Goal: Find specific page/section: Find specific page/section

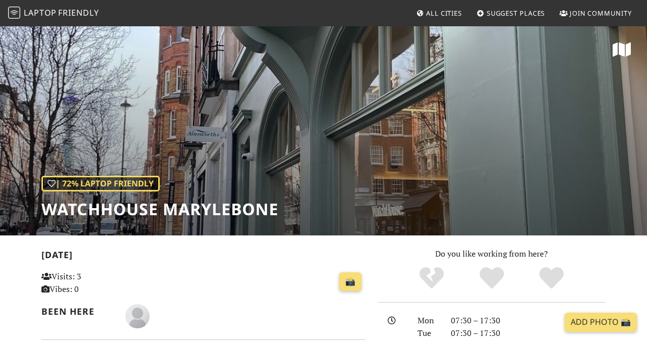
click at [80, 24] on nav "Laptop Friendly All Cities Suggest Places Join Community" at bounding box center [323, 13] width 647 height 26
click at [68, 19] on link "Laptop Friendly" at bounding box center [53, 14] width 91 height 18
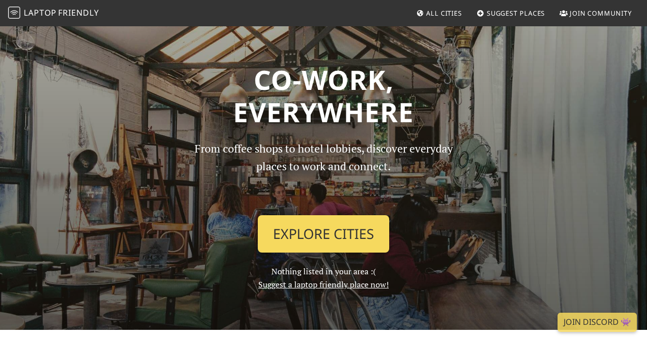
click at [327, 224] on link "Explore Cities" at bounding box center [323, 233] width 131 height 37
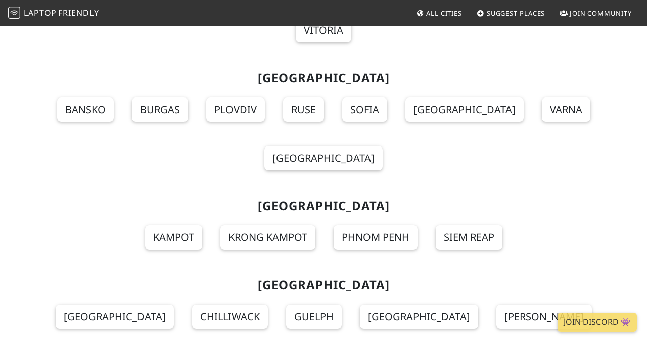
scroll to position [11656, 0]
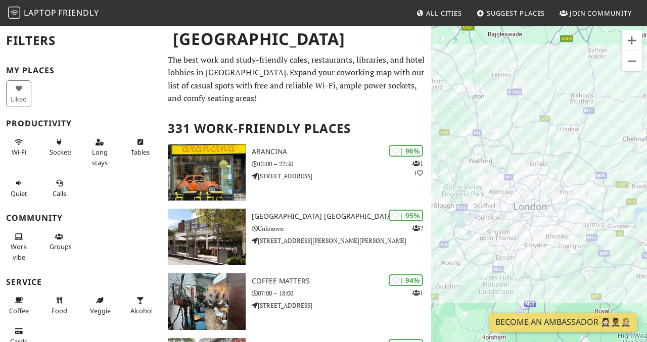
drag, startPoint x: 596, startPoint y: 232, endPoint x: 591, endPoint y: 238, distance: 7.9
click at [591, 238] on div at bounding box center [539, 196] width 216 height 342
click at [629, 38] on button "Zoom in" at bounding box center [632, 40] width 20 height 20
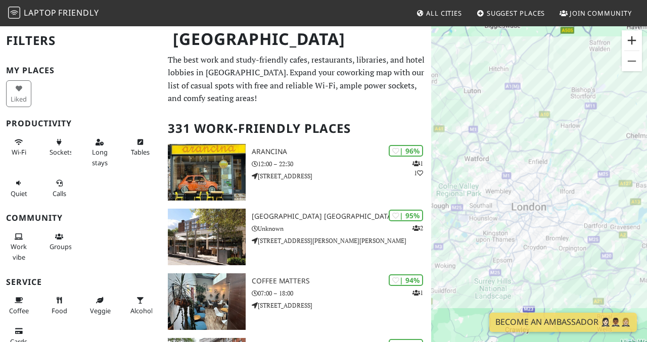
click at [629, 38] on button "Zoom in" at bounding box center [632, 40] width 20 height 20
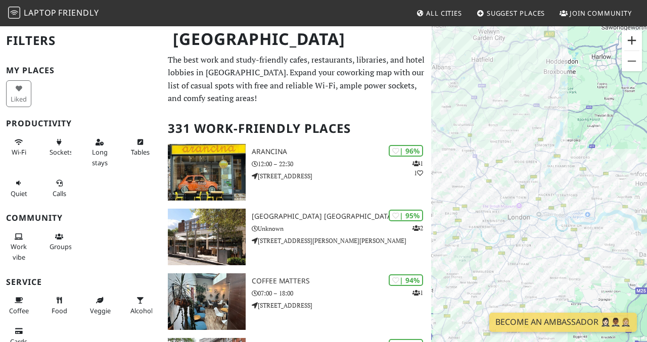
click at [629, 38] on button "Zoom in" at bounding box center [632, 40] width 20 height 20
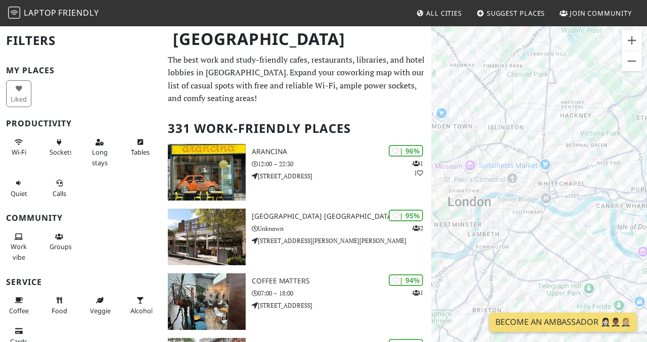
drag, startPoint x: 556, startPoint y: 282, endPoint x: 566, endPoint y: 195, distance: 88.1
click at [566, 195] on div at bounding box center [539, 196] width 216 height 342
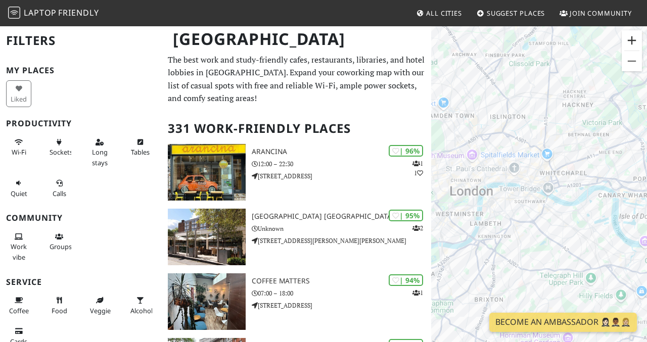
click at [632, 41] on button "Zoom in" at bounding box center [632, 40] width 20 height 20
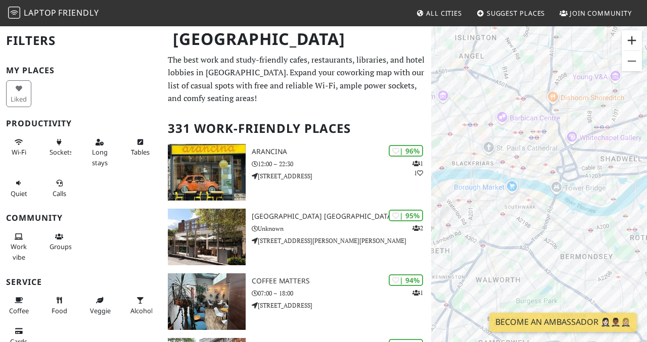
click at [636, 42] on button "Zoom in" at bounding box center [632, 40] width 20 height 20
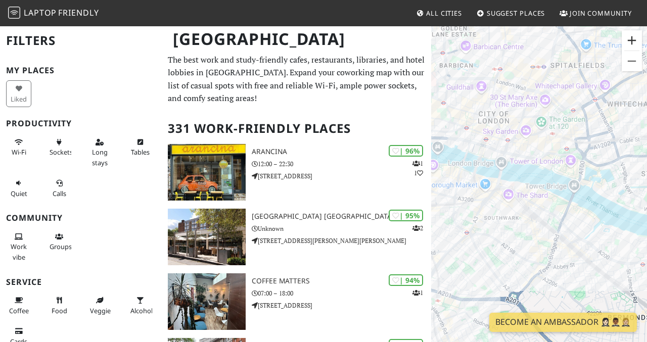
click at [636, 42] on button "Zoom in" at bounding box center [632, 40] width 20 height 20
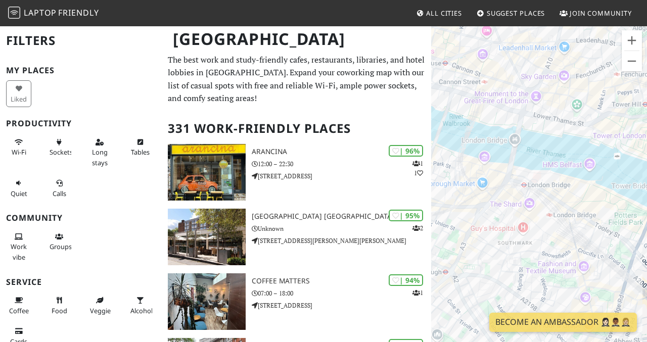
drag, startPoint x: 512, startPoint y: 154, endPoint x: 561, endPoint y: 167, distance: 50.3
click at [566, 160] on div at bounding box center [539, 196] width 216 height 342
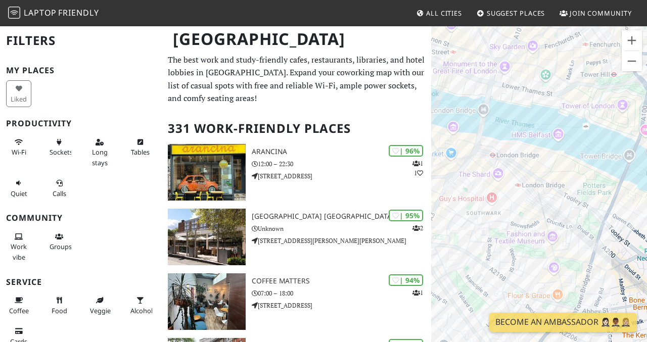
drag, startPoint x: 604, startPoint y: 214, endPoint x: 529, endPoint y: 178, distance: 83.2
click at [529, 178] on div at bounding box center [539, 196] width 216 height 342
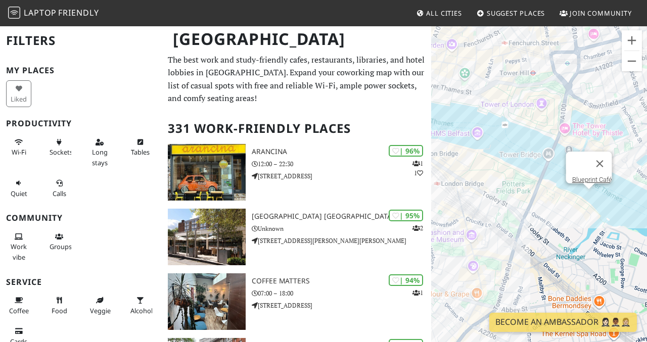
click at [591, 195] on div "Blueprint Café" at bounding box center [539, 196] width 216 height 342
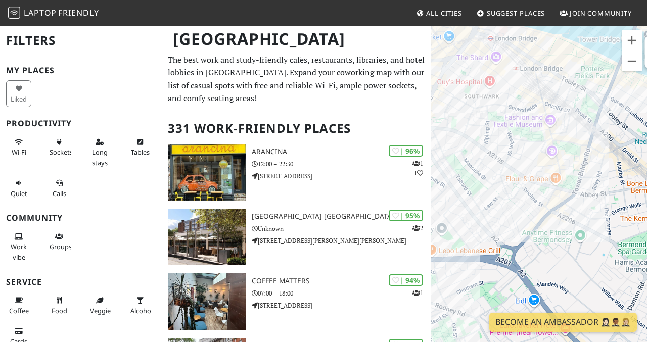
drag, startPoint x: 467, startPoint y: 230, endPoint x: 508, endPoint y: 115, distance: 121.4
click at [512, 106] on div "Blueprint Café" at bounding box center [539, 196] width 216 height 342
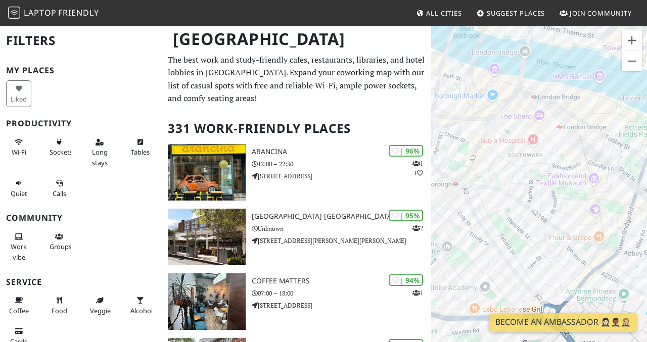
drag, startPoint x: 482, startPoint y: 93, endPoint x: 537, endPoint y: 178, distance: 101.9
click at [538, 178] on div "Blueprint Café" at bounding box center [539, 196] width 216 height 342
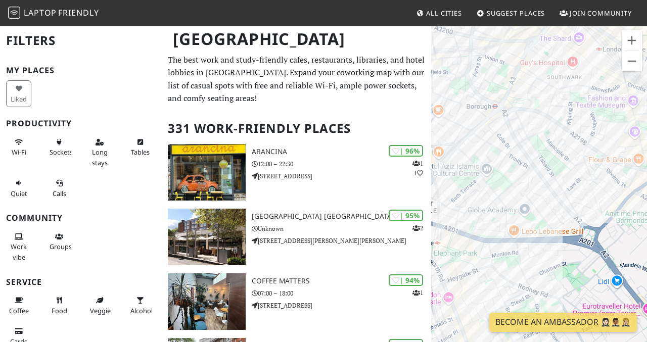
drag, startPoint x: 533, startPoint y: 118, endPoint x: 559, endPoint y: 23, distance: 98.5
click at [559, 23] on body "Laptop Friendly All Cities Suggest Places Join Community [GEOGRAPHIC_DATA] Filt…" at bounding box center [323, 171] width 647 height 342
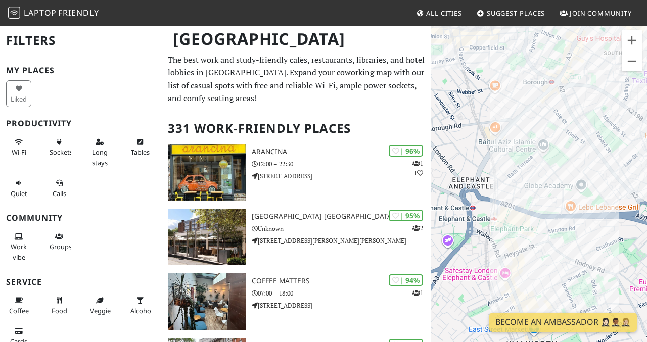
drag, startPoint x: 526, startPoint y: 130, endPoint x: 587, endPoint y: 105, distance: 66.2
click at [587, 105] on div "Blueprint Café" at bounding box center [539, 196] width 216 height 342
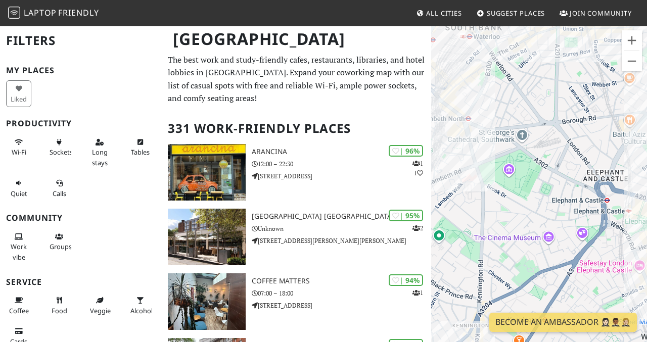
drag, startPoint x: 509, startPoint y: 191, endPoint x: 563, endPoint y: 63, distance: 139.2
click at [563, 63] on div "Blueprint Café" at bounding box center [539, 196] width 216 height 342
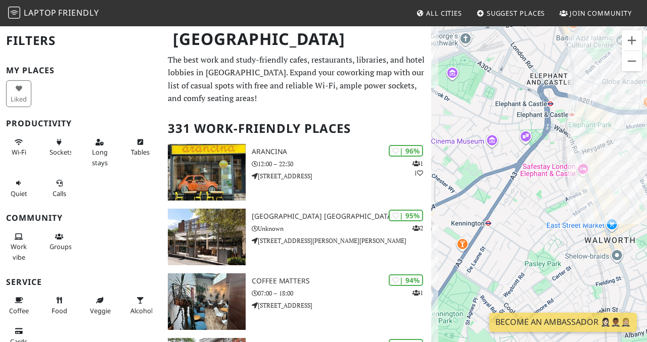
drag, startPoint x: 567, startPoint y: 197, endPoint x: 470, endPoint y: 100, distance: 138.0
click at [470, 100] on div "Blueprint Café" at bounding box center [539, 196] width 216 height 342
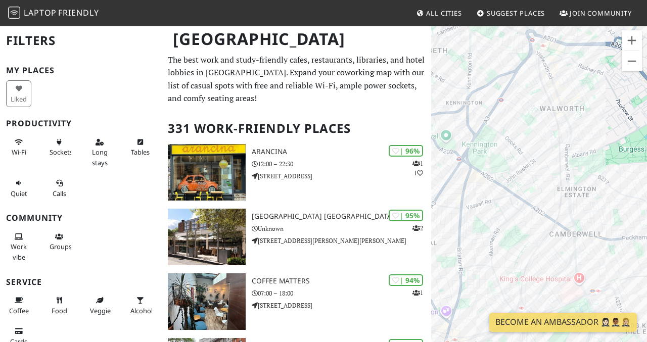
drag, startPoint x: 560, startPoint y: 250, endPoint x: 476, endPoint y: 130, distance: 146.6
click at [476, 130] on div "Blueprint Café" at bounding box center [539, 196] width 216 height 342
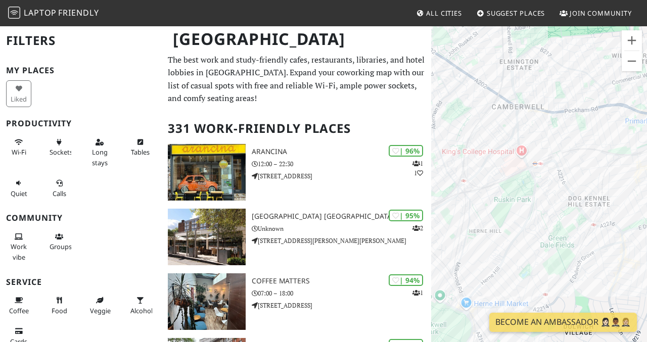
drag, startPoint x: 558, startPoint y: 256, endPoint x: 517, endPoint y: 127, distance: 135.4
click at [517, 127] on div "Blueprint Café" at bounding box center [539, 196] width 216 height 342
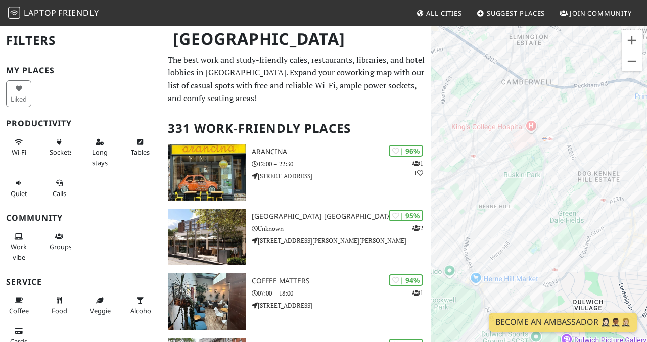
drag, startPoint x: 508, startPoint y: 277, endPoint x: 592, endPoint y: 251, distance: 87.2
click at [592, 251] on div "Blueprint Café" at bounding box center [539, 196] width 216 height 342
